Goal: Check status: Check status

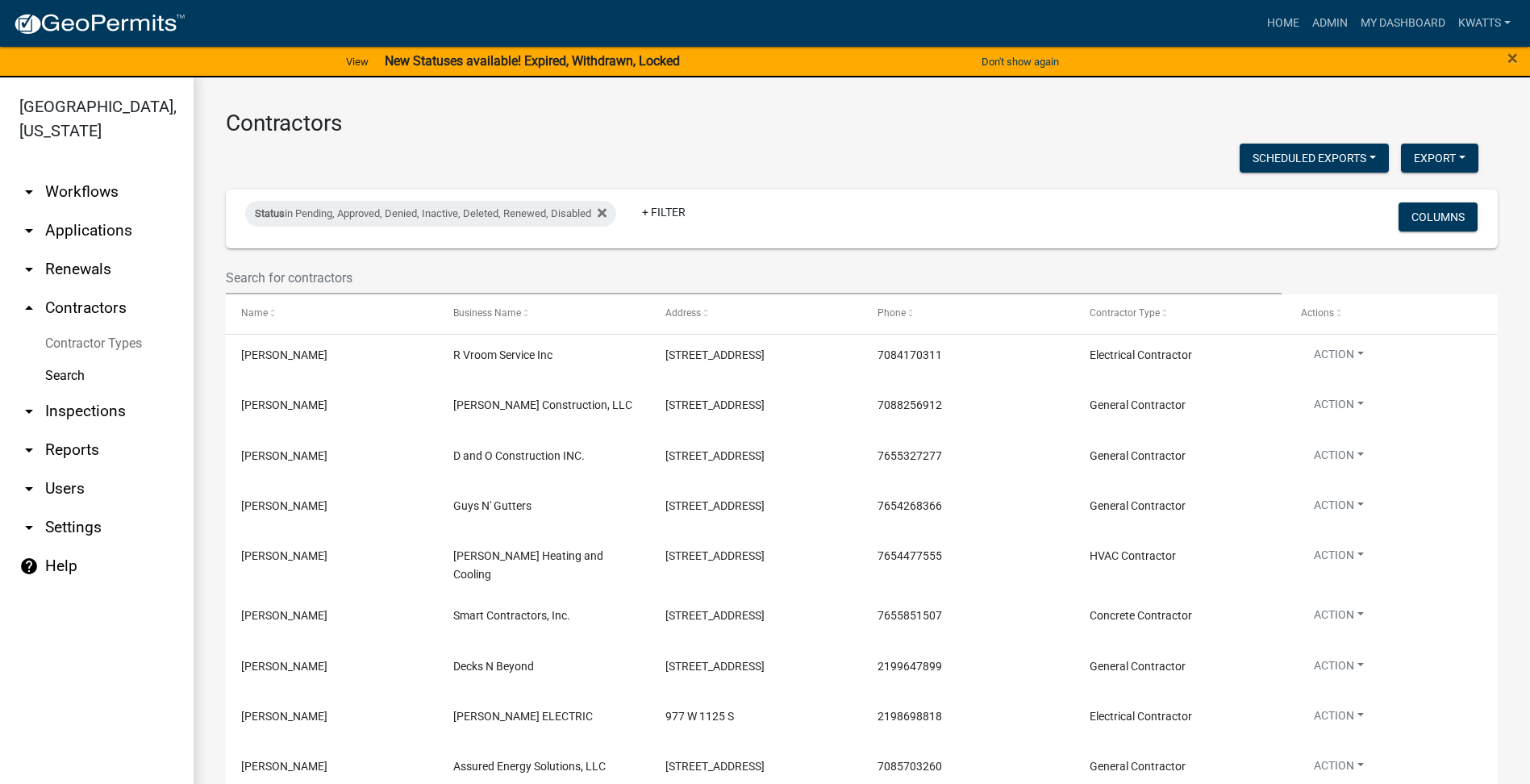
select select "3: 100"
click at [426, 255] on wm-filter-builder "Status in Pending, Approved, Denied, Inactive, Deleted, Renewed, Disabled + Fil…" at bounding box center [862, 241] width 1272 height 105
click at [409, 299] on datatable-header-cell "Name" at bounding box center [332, 313] width 212 height 39
click at [400, 294] on datatable-header-cell "Name" at bounding box center [332, 313] width 212 height 39
click at [396, 283] on input "text" at bounding box center [753, 278] width 1056 height 33
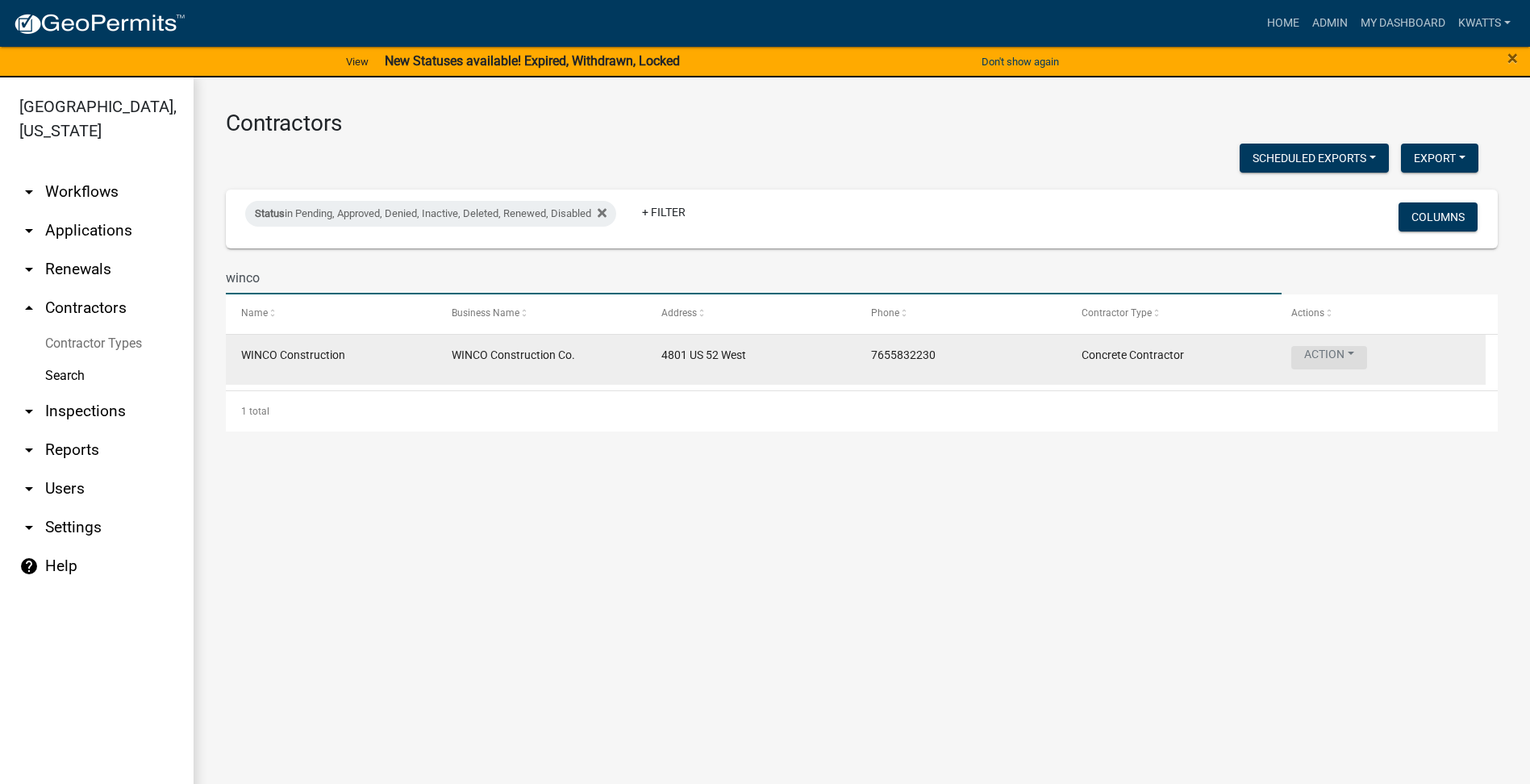
type input "winco"
click at [1343, 347] on button "Action" at bounding box center [1329, 357] width 76 height 23
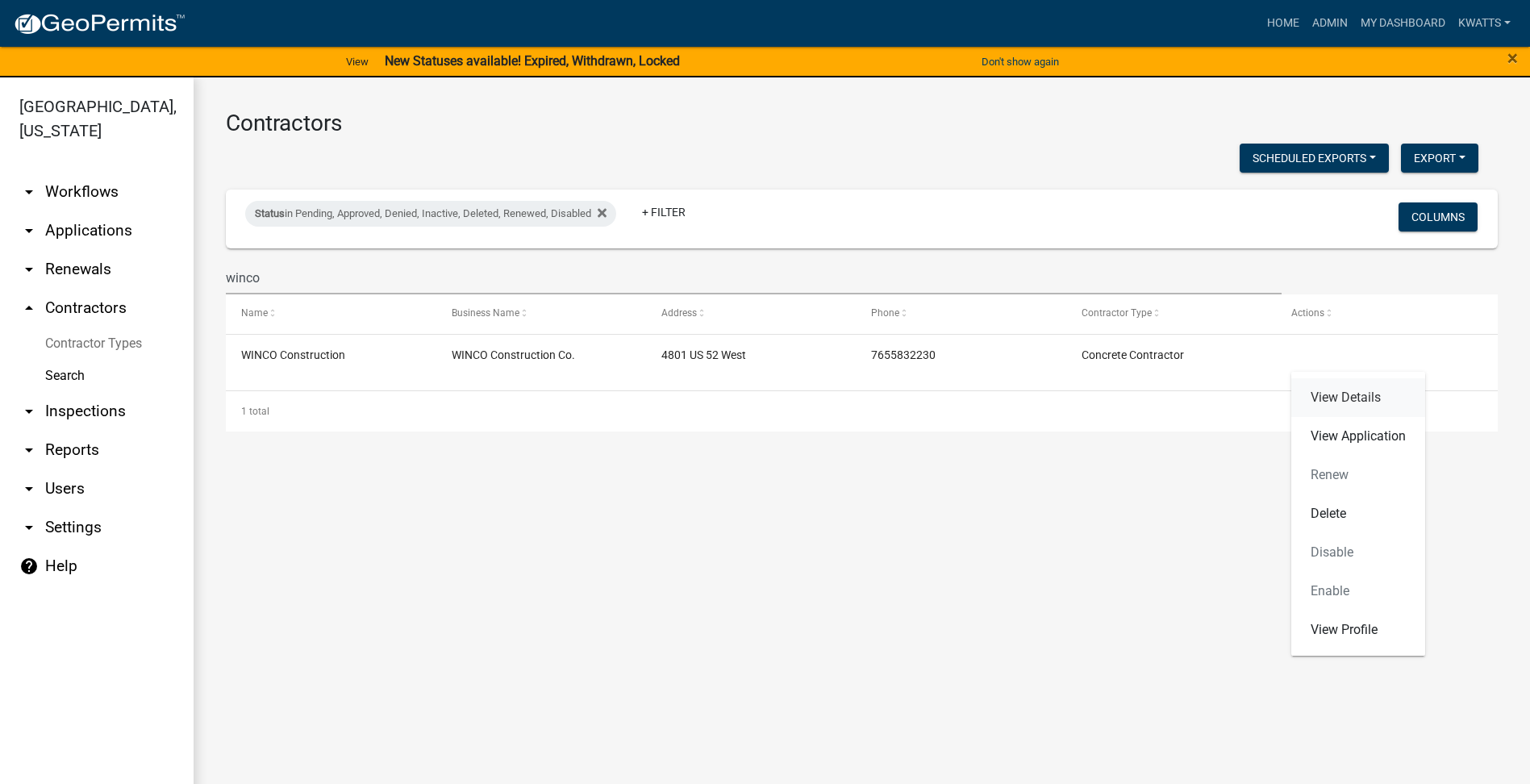
click at [1330, 392] on link "View Details" at bounding box center [1358, 397] width 134 height 39
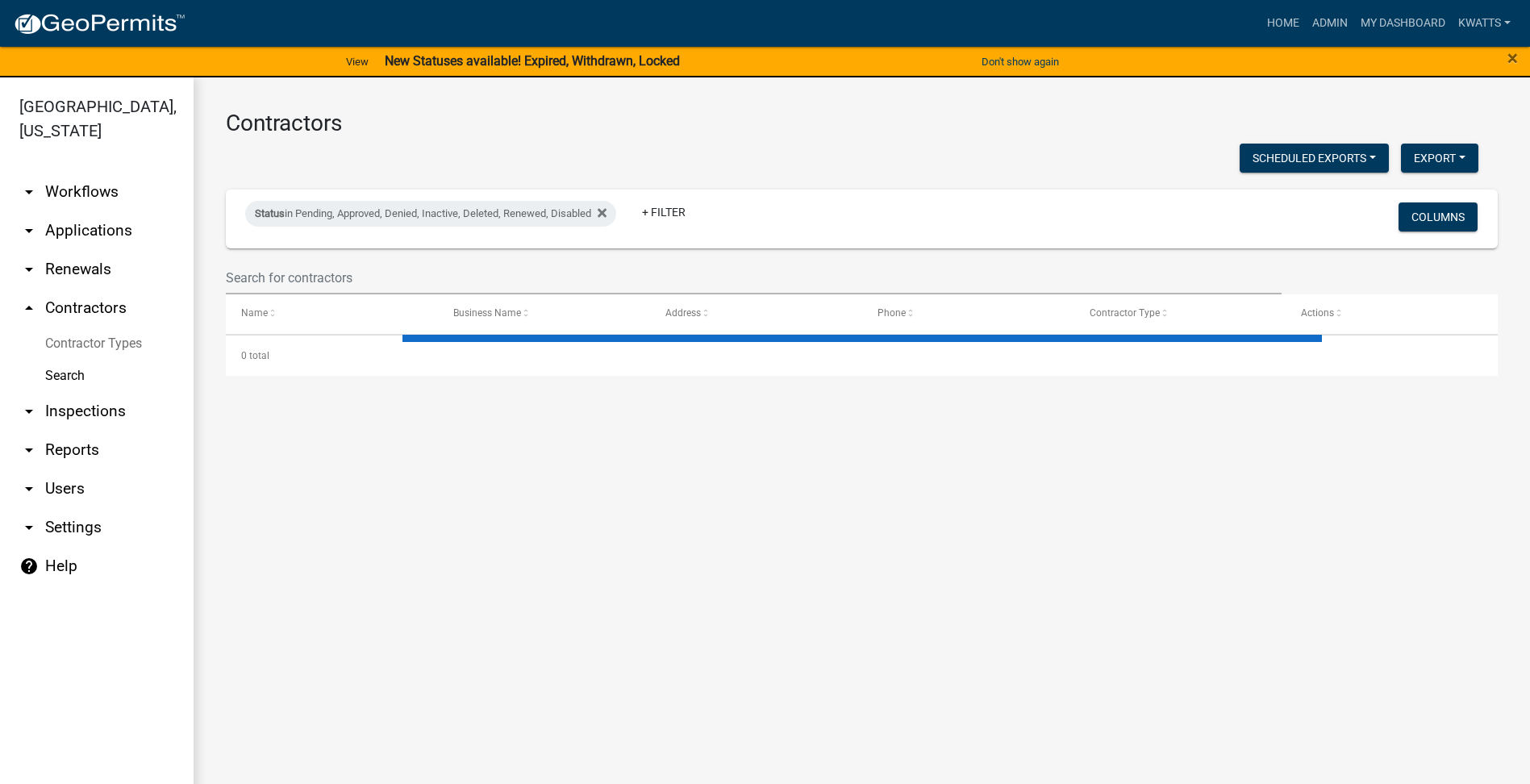
select select "3: 100"
